Goal: Find specific page/section: Find specific page/section

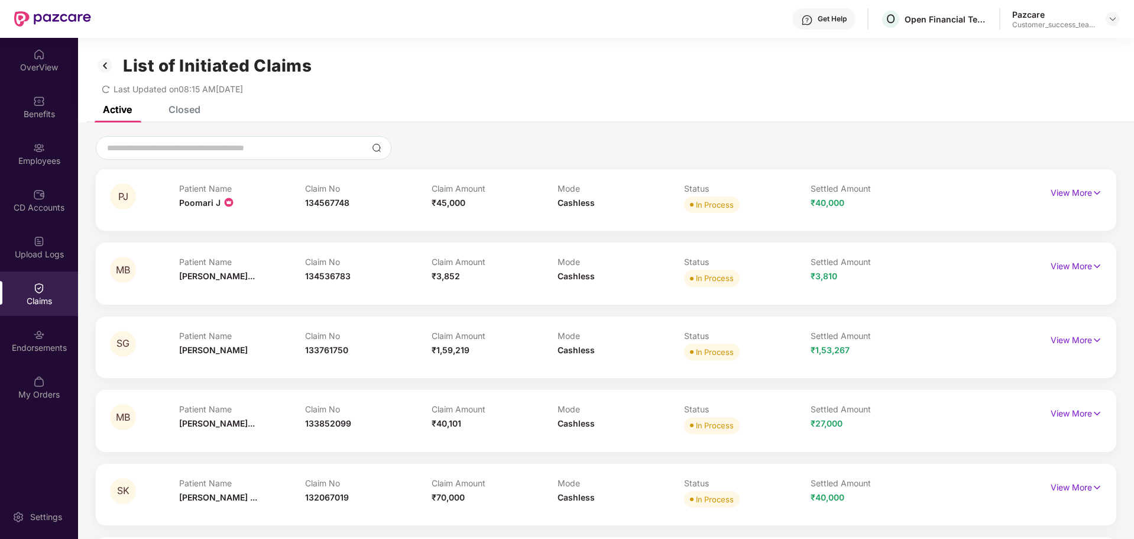
click at [110, 60] on img at bounding box center [105, 66] width 19 height 20
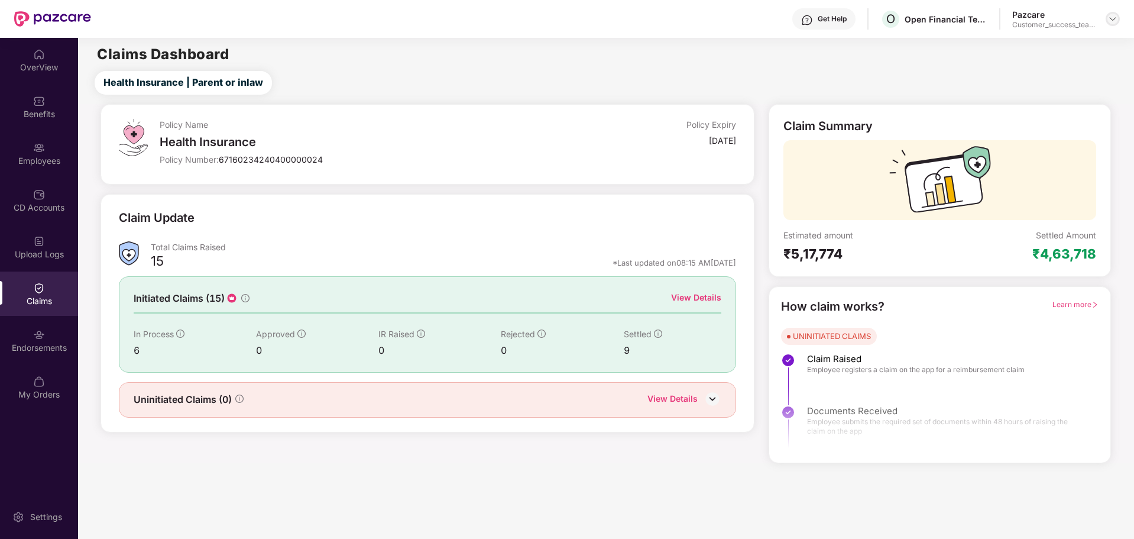
click at [1115, 17] on img at bounding box center [1112, 18] width 9 height 9
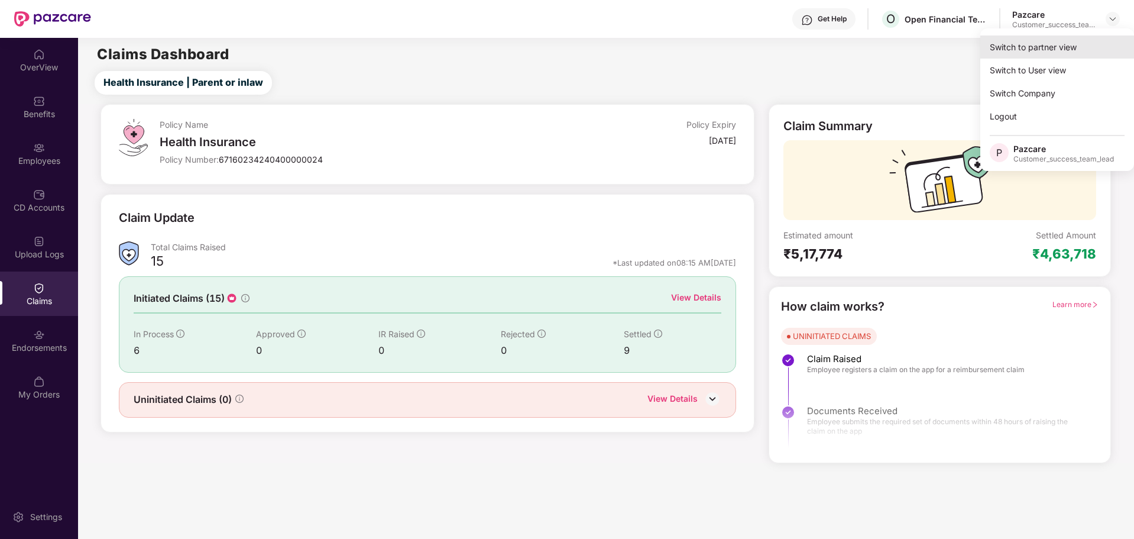
click at [1048, 47] on div "Switch to partner view" at bounding box center [1057, 46] width 154 height 23
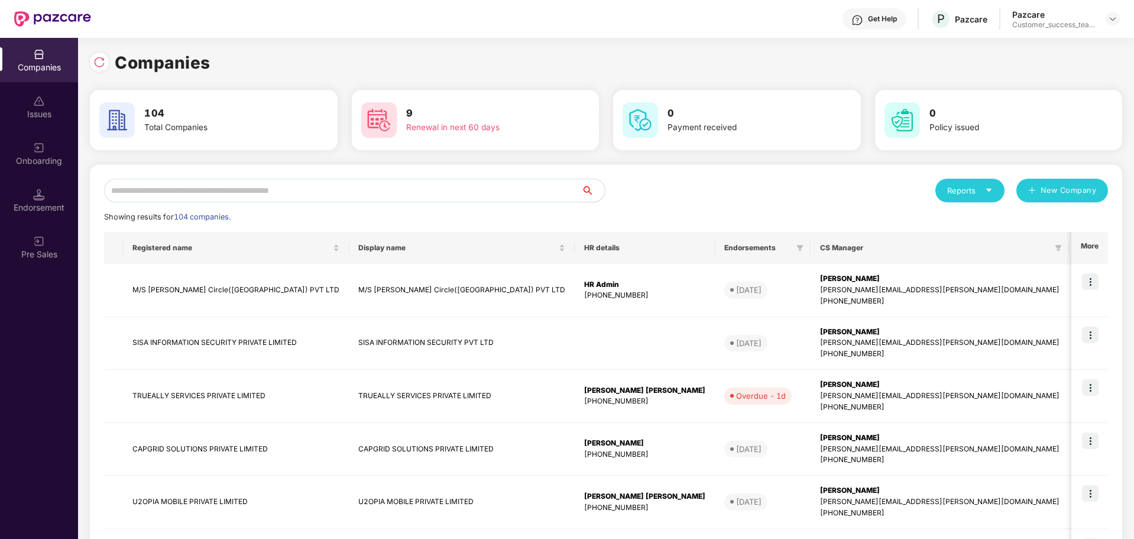
click at [289, 193] on input "text" at bounding box center [342, 191] width 477 height 24
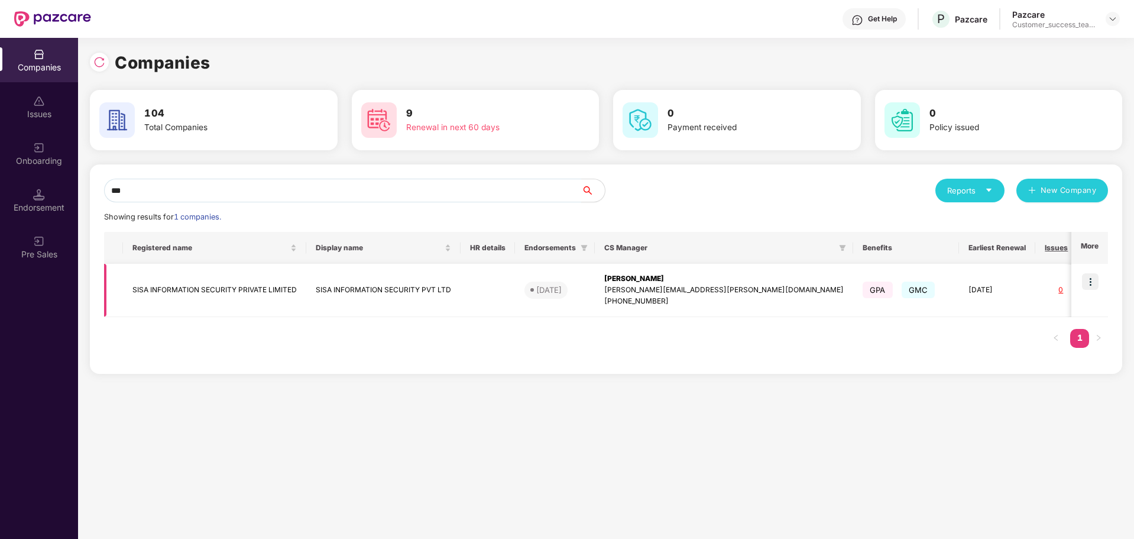
type input "***"
drag, startPoint x: 129, startPoint y: 286, endPoint x: 296, endPoint y: 295, distance: 167.6
click at [296, 295] on td "SISA INFORMATION SECURITY PRIVATE LIMITED" at bounding box center [214, 290] width 183 height 53
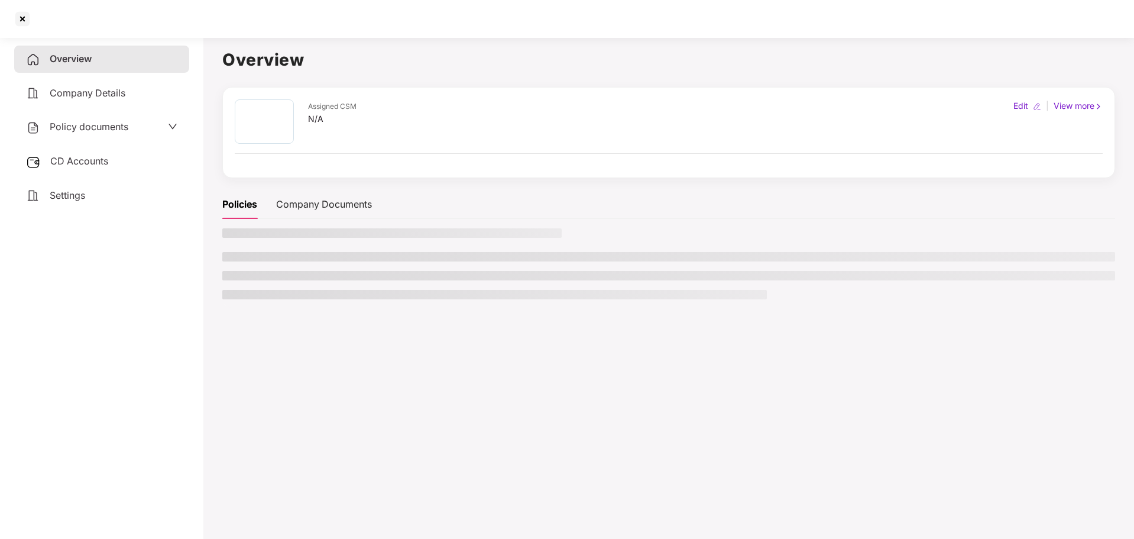
copy td "SISA INFORMATION SECURITY PRIVATE LIMITED"
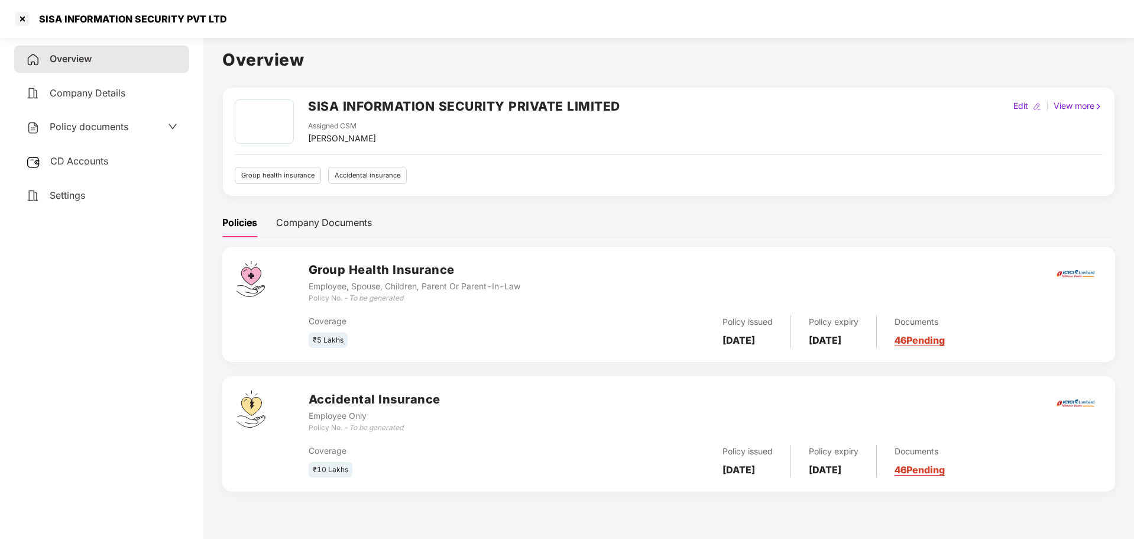
click at [307, 103] on div "SISA INFORMATION SECURITY PRIVATE LIMITED Assigned CSM [PERSON_NAME]" at bounding box center [427, 122] width 385 height 46
drag, startPoint x: 307, startPoint y: 103, endPoint x: 642, endPoint y: 103, distance: 334.6
click at [642, 103] on div "SISA INFORMATION SECURITY PRIVATE LIMITED Assigned CSM [PERSON_NAME] Edit | Vie…" at bounding box center [669, 122] width 868 height 46
copy h2 "SISA INFORMATION SECURITY PRIVATE LIMITED"
